Goal: Check status: Check status

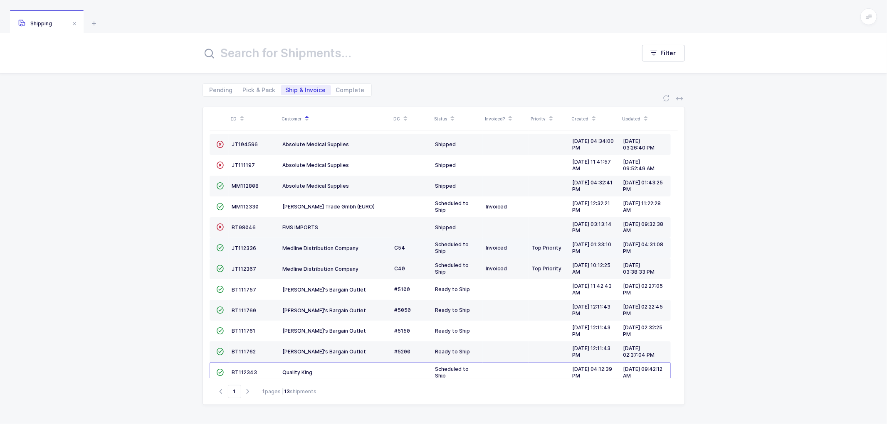
scroll to position [36, 0]
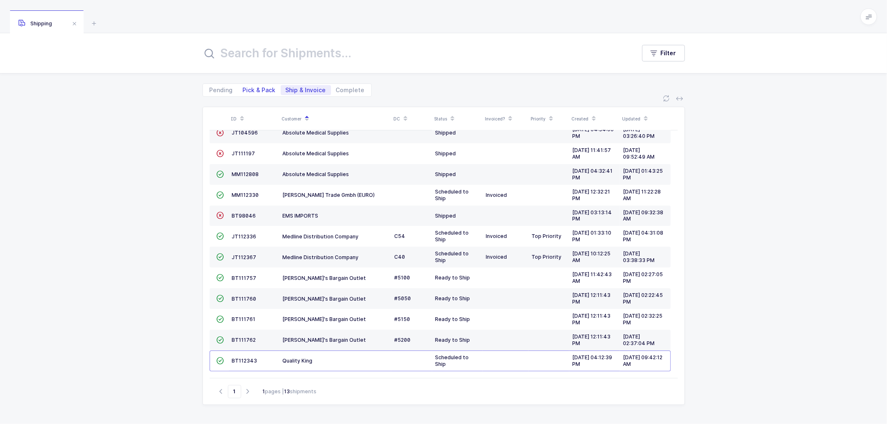
click at [254, 88] on span "Pick & Pack" at bounding box center [259, 90] width 33 height 6
click at [243, 88] on input "Pick & Pack" at bounding box center [240, 87] width 5 height 5
radio input "true"
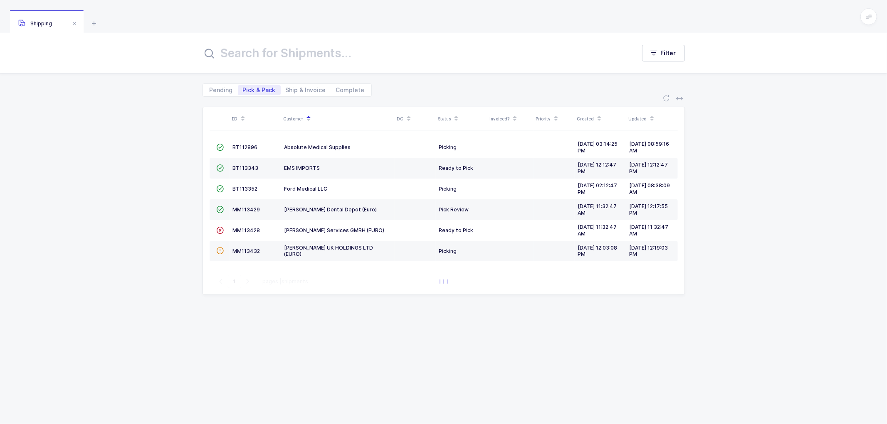
scroll to position [0, 0]
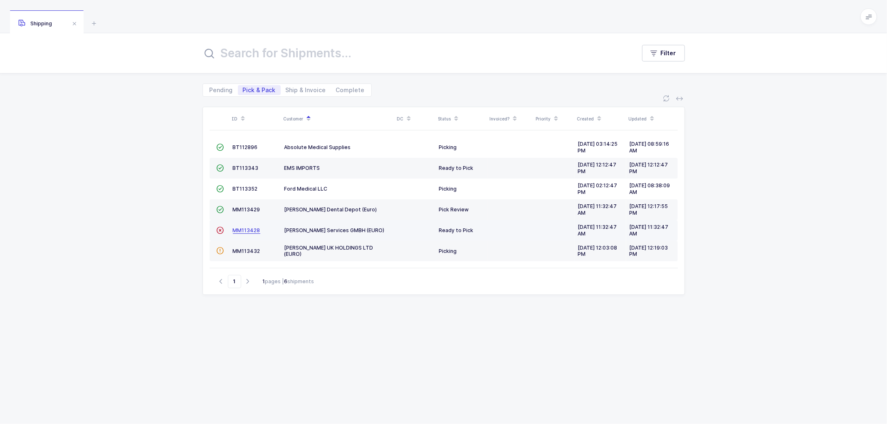
click at [245, 229] on span "MM113428" at bounding box center [246, 230] width 27 height 6
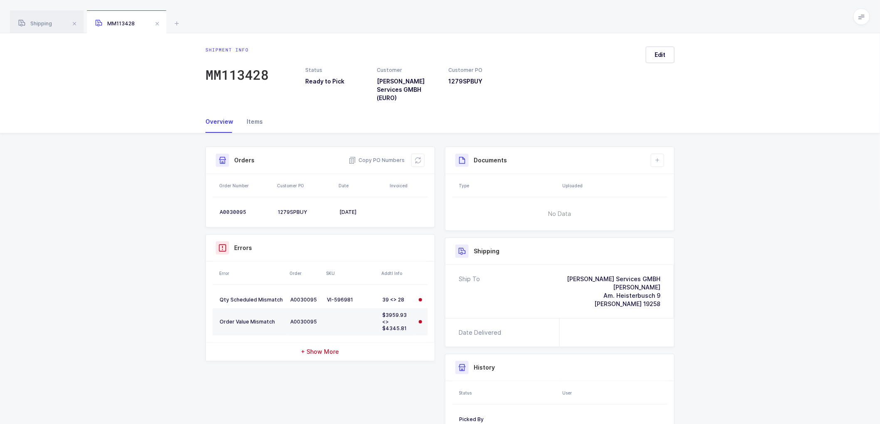
click at [252, 120] on div "Items" at bounding box center [251, 122] width 23 height 22
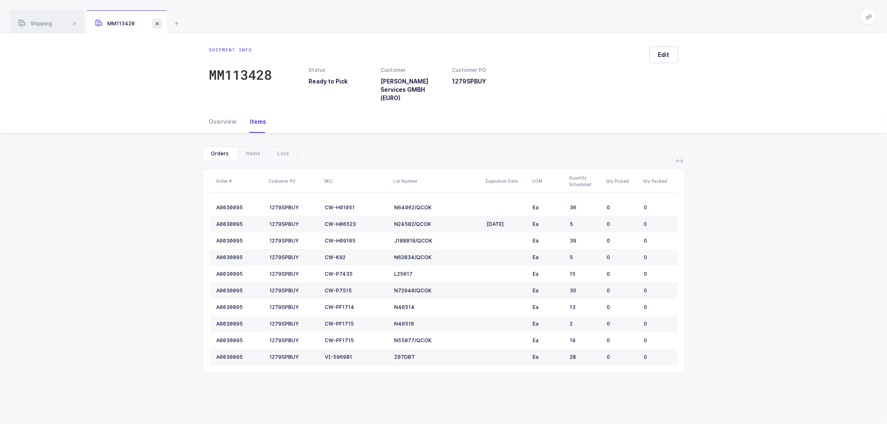
click at [158, 23] on span at bounding box center [157, 24] width 10 height 10
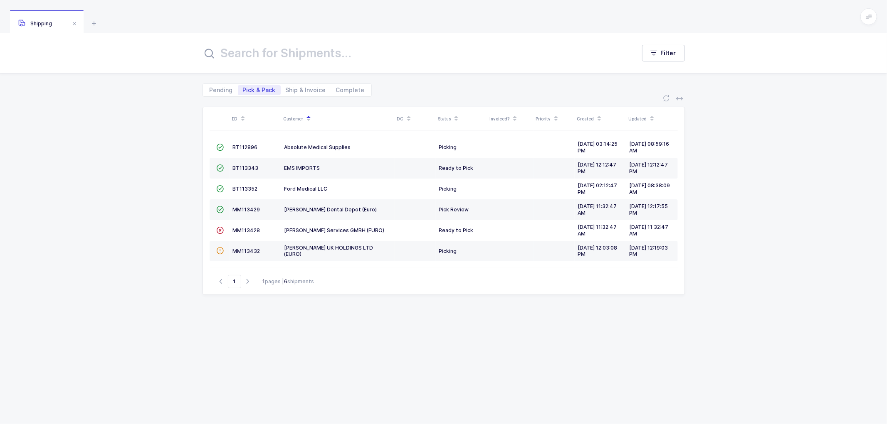
click at [173, 199] on div "ID Customer DC Status Invoiced? Priority Created Updated  BT112896 Absolute Me…" at bounding box center [443, 261] width 887 height 328
drag, startPoint x: 298, startPoint y: 86, endPoint x: 315, endPoint y: 94, distance: 18.4
click at [299, 87] on span "Ship & Invoice" at bounding box center [306, 90] width 50 height 10
click at [286, 87] on input "Ship & Invoice" at bounding box center [283, 87] width 5 height 5
radio input "true"
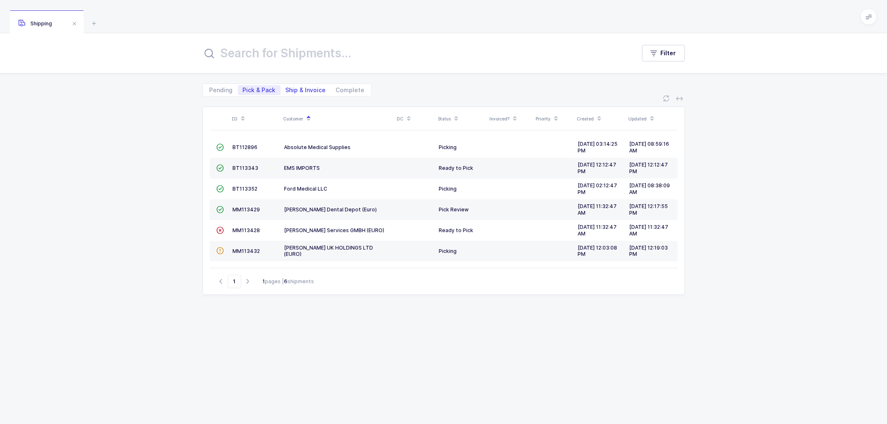
radio input "false"
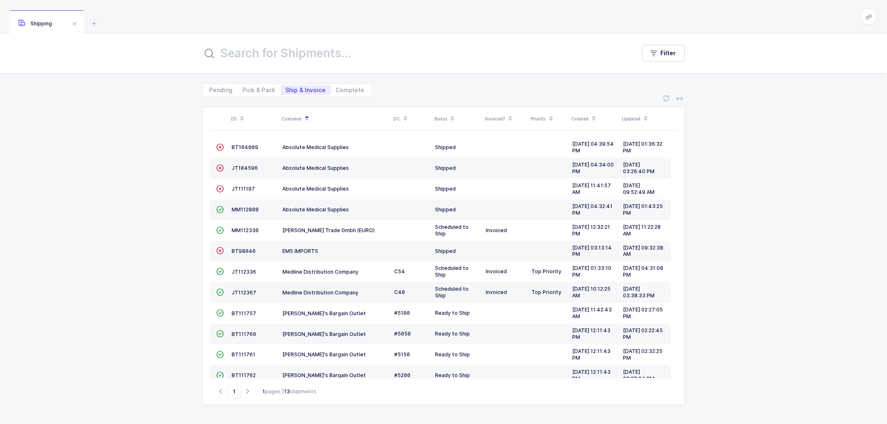
click at [175, 183] on div "ID Customer DC Status Invoiced? Priority Created Updated  BT104009 Absolute Me…" at bounding box center [443, 261] width 887 height 328
